Goal: Task Accomplishment & Management: Use online tool/utility

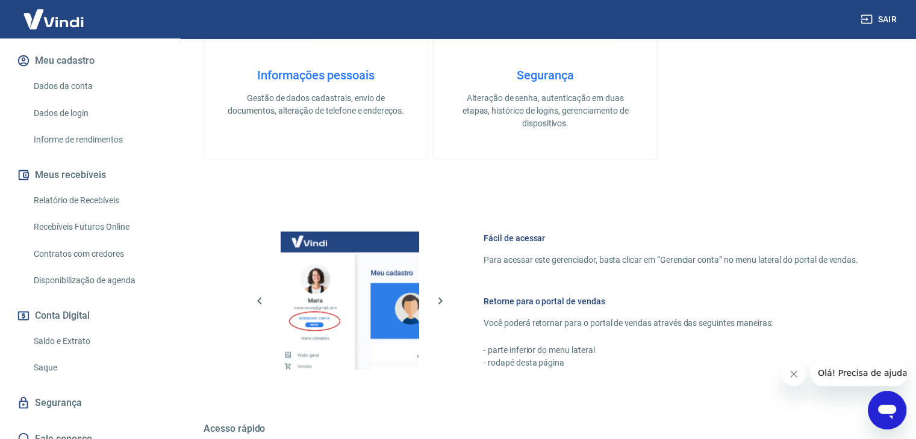
scroll to position [482, 0]
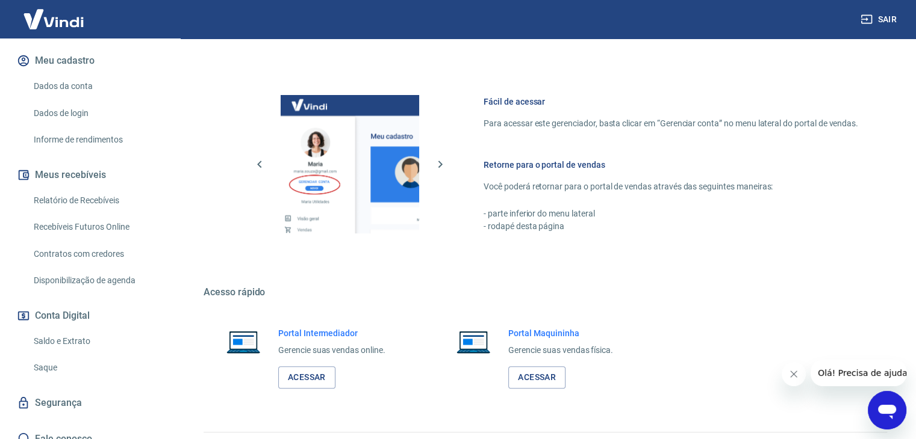
click at [318, 363] on div "Portal Intermediador Gerencie suas vendas online. Acessar" at bounding box center [331, 358] width 107 height 61
click at [318, 374] on link "Acessar" at bounding box center [306, 378] width 57 height 22
click at [92, 356] on link "Saque" at bounding box center [97, 368] width 137 height 25
